Goal: Go to known website: Go to known website

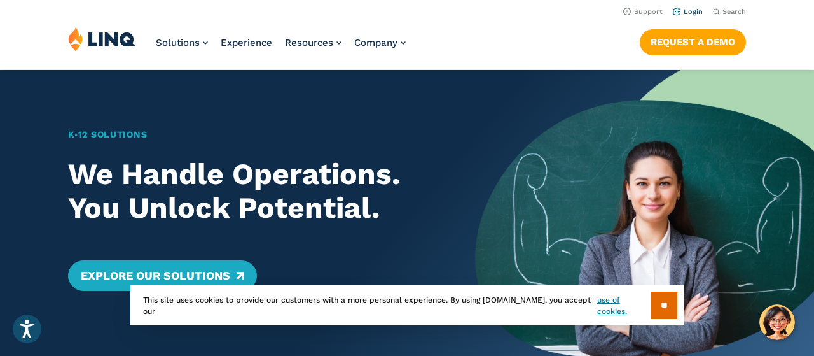
click at [691, 10] on link "Login" at bounding box center [688, 12] width 30 height 8
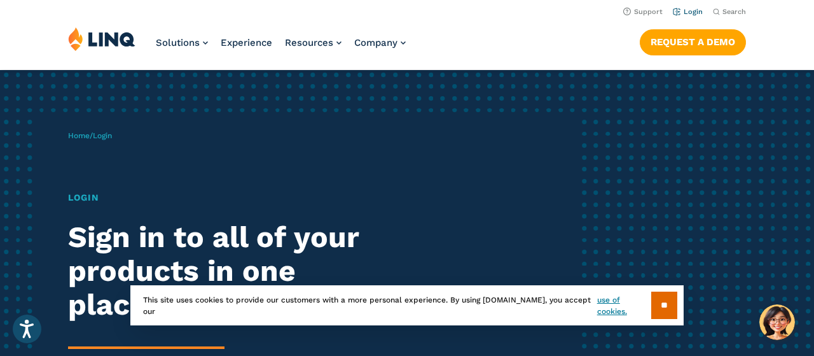
click at [694, 13] on link "Login" at bounding box center [688, 12] width 30 height 8
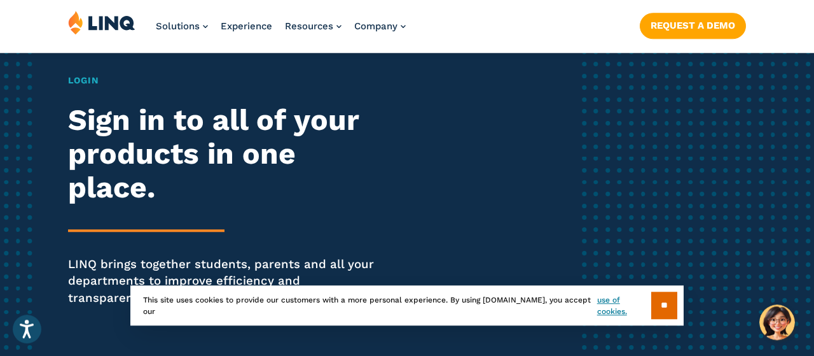
scroll to position [132, 0]
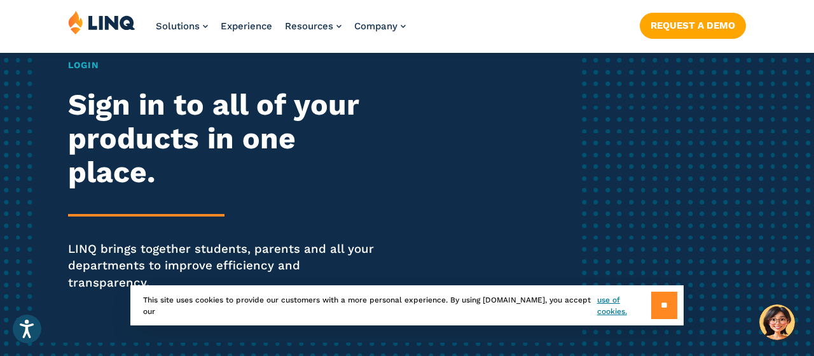
click at [665, 303] on input "**" at bounding box center [664, 304] width 26 height 27
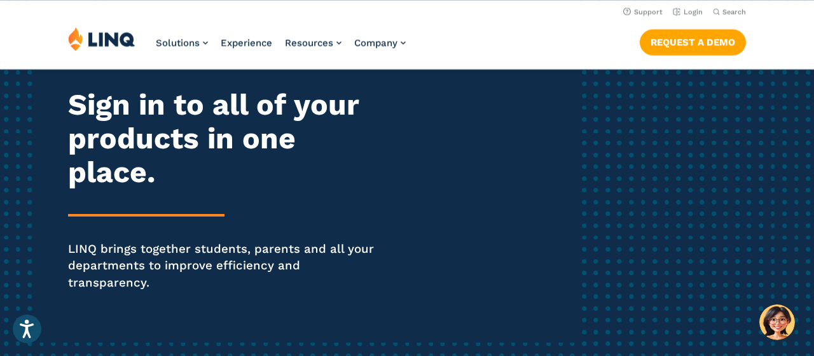
scroll to position [0, 0]
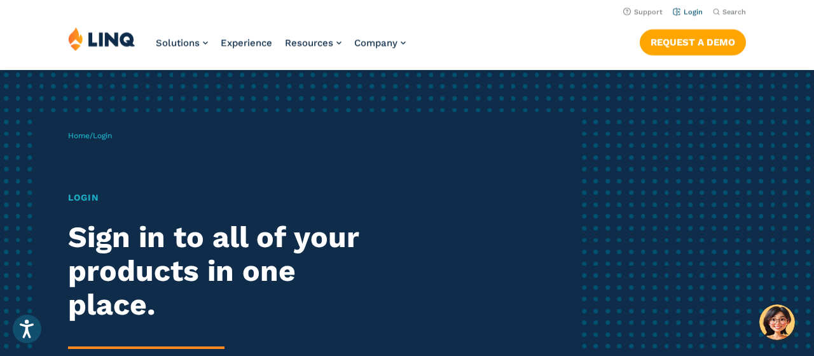
click at [694, 12] on link "Login" at bounding box center [688, 12] width 30 height 8
click at [94, 198] on h1 "Login" at bounding box center [225, 197] width 314 height 13
click at [112, 138] on span "Login" at bounding box center [102, 135] width 19 height 9
drag, startPoint x: 105, startPoint y: 137, endPoint x: 96, endPoint y: 134, distance: 9.3
click at [99, 136] on span "Login" at bounding box center [102, 135] width 19 height 9
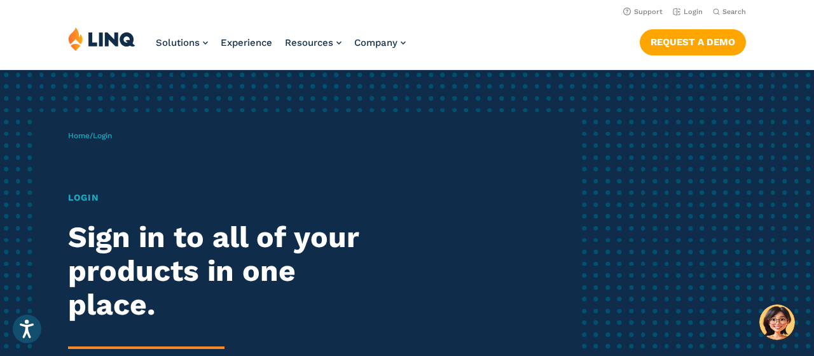
drag, startPoint x: 93, startPoint y: 134, endPoint x: 87, endPoint y: 149, distance: 16.3
click at [92, 134] on span "Home / Login" at bounding box center [90, 135] width 44 height 9
click at [87, 151] on div "Home / Login Login Sign in to all of your products in one place. LINQ brings to…" at bounding box center [322, 295] width 509 height 360
click at [172, 134] on div "Home / Login Login Sign in to all of your products in one place. LINQ brings to…" at bounding box center [322, 295] width 509 height 360
drag, startPoint x: 155, startPoint y: 136, endPoint x: 124, endPoint y: 130, distance: 31.1
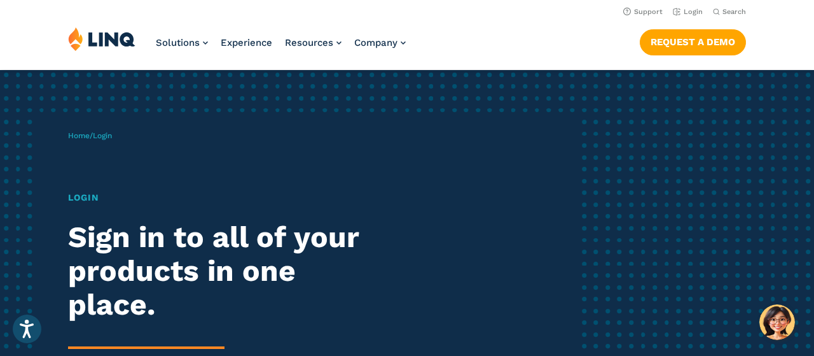
click at [155, 136] on div "Home / Login Login Sign in to all of your products in one place. LINQ brings to…" at bounding box center [322, 295] width 509 height 360
drag, startPoint x: 124, startPoint y: 130, endPoint x: 116, endPoint y: 127, distance: 8.0
click at [123, 130] on div "Home / Login Login Sign in to all of your products in one place. LINQ brings to…" at bounding box center [322, 295] width 509 height 360
drag, startPoint x: 67, startPoint y: 122, endPoint x: 43, endPoint y: 139, distance: 29.1
click at [68, 122] on div "Home / Login Login Sign in to all of your products in one place. LINQ brings to…" at bounding box center [322, 295] width 509 height 360
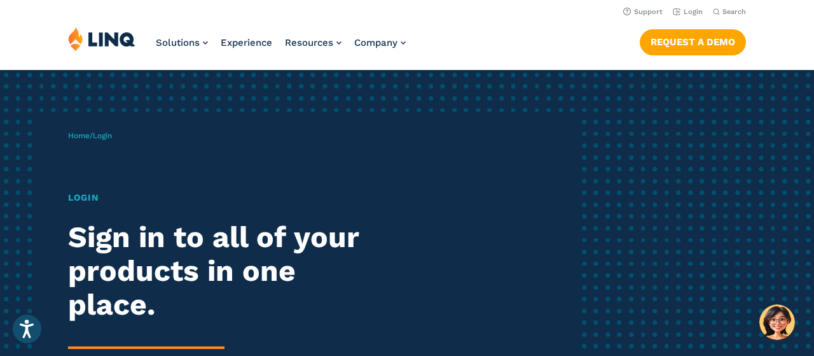
click at [68, 147] on div "Home / Login Login Sign in to all of your products in one place. LINQ brings to…" at bounding box center [322, 295] width 509 height 360
drag, startPoint x: 49, startPoint y: 165, endPoint x: 61, endPoint y: 170, distance: 13.1
click at [68, 170] on div "Home / Login Login Sign in to all of your products in one place. LINQ brings to…" at bounding box center [322, 295] width 509 height 360
drag, startPoint x: 67, startPoint y: 175, endPoint x: 95, endPoint y: 189, distance: 31.3
click at [81, 187] on div "Home / Login Login Sign in to all of your products in one place. LINQ brings to…" at bounding box center [322, 295] width 509 height 360
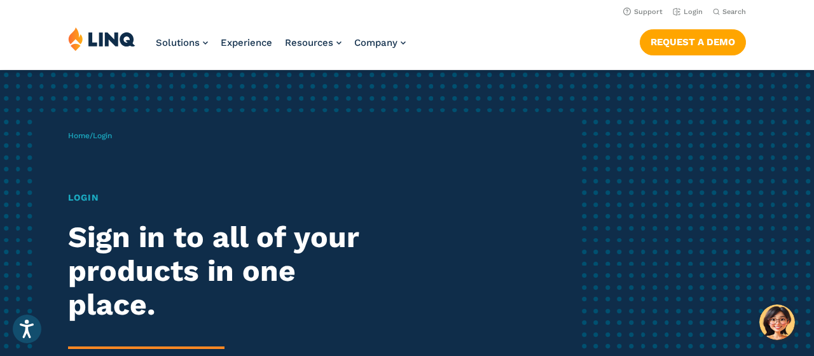
click at [99, 195] on div "Home / Login Login Sign in to all of your products in one place. LINQ brings to…" at bounding box center [322, 295] width 509 height 360
click at [123, 226] on div "Login Sign in to all of your products in one place. LINQ brings together studen…" at bounding box center [225, 325] width 314 height 268
click at [125, 215] on div "Login Sign in to all of your products in one place. LINQ brings together studen…" at bounding box center [225, 325] width 314 height 268
click at [118, 194] on h1 "Login" at bounding box center [225, 197] width 314 height 13
click at [100, 190] on div "Home / Login Login Sign in to all of your products in one place. LINQ brings to…" at bounding box center [322, 295] width 509 height 360
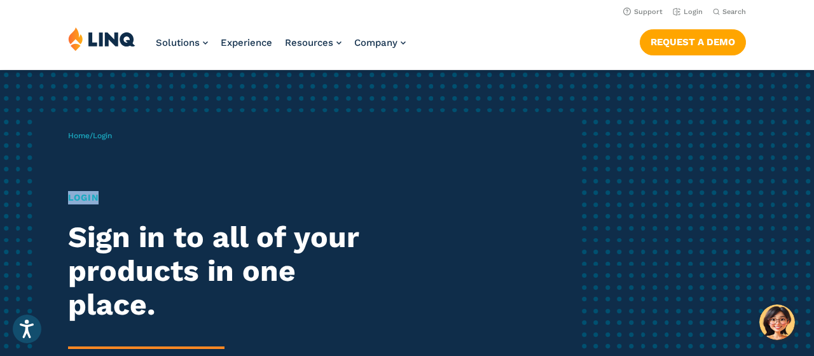
click at [100, 190] on div "Home / Login Login Sign in to all of your products in one place. LINQ brings to…" at bounding box center [322, 295] width 509 height 360
click at [99, 190] on div "Home / Login Login Sign in to all of your products in one place. LINQ brings to…" at bounding box center [322, 295] width 509 height 360
click at [97, 186] on div "Home / Login Login Sign in to all of your products in one place. LINQ brings to…" at bounding box center [322, 295] width 509 height 360
drag, startPoint x: 97, startPoint y: 186, endPoint x: 101, endPoint y: 171, distance: 15.9
click at [97, 186] on div "Home / Login Login Sign in to all of your products in one place. LINQ brings to…" at bounding box center [322, 295] width 509 height 360
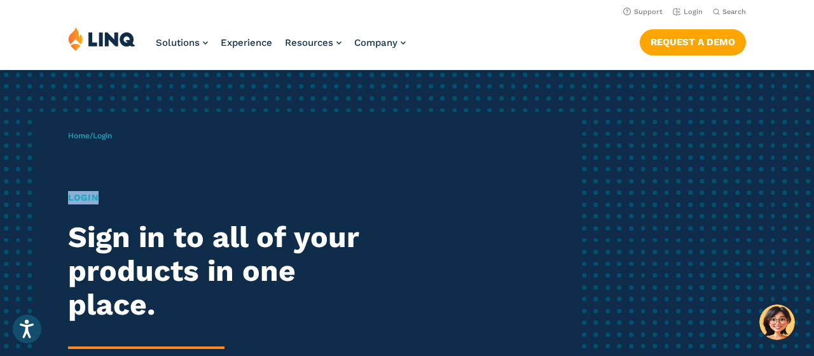
click at [84, 193] on h1 "Login" at bounding box center [225, 197] width 314 height 13
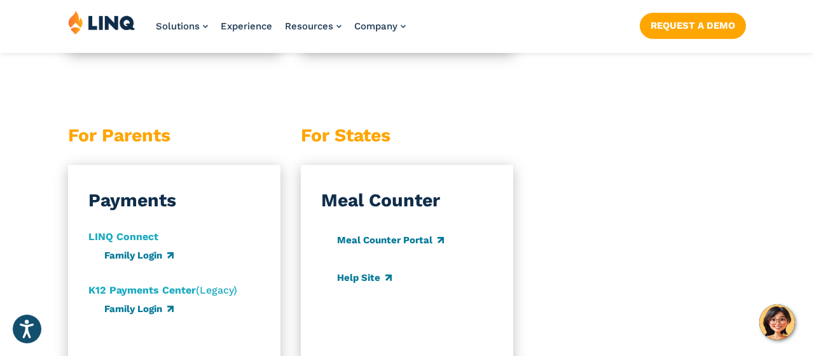
scroll to position [1323, 0]
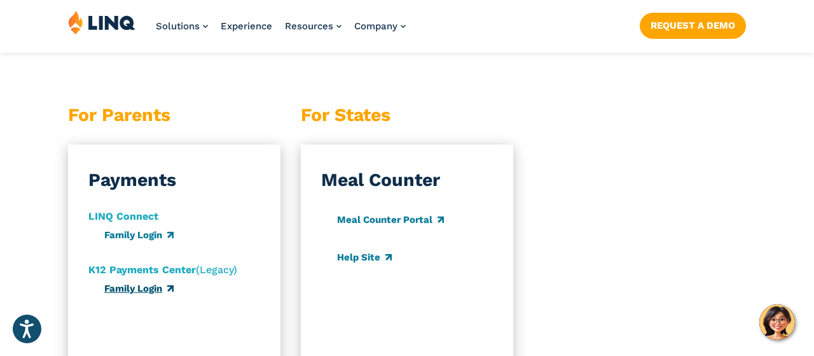
click at [155, 282] on link "Family Login" at bounding box center [138, 287] width 69 height 11
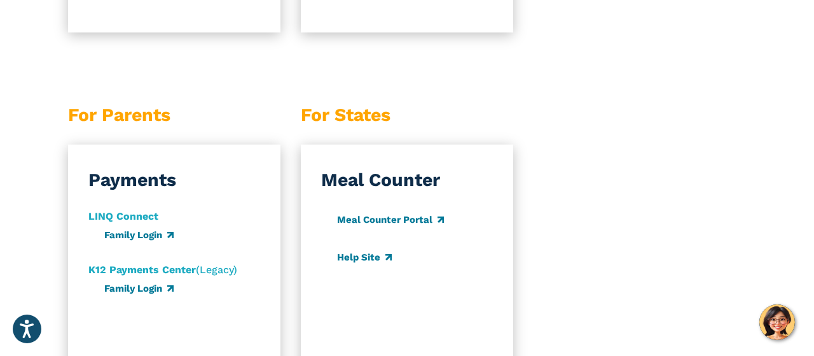
scroll to position [1387, 0]
